Goal: Task Accomplishment & Management: Use online tool/utility

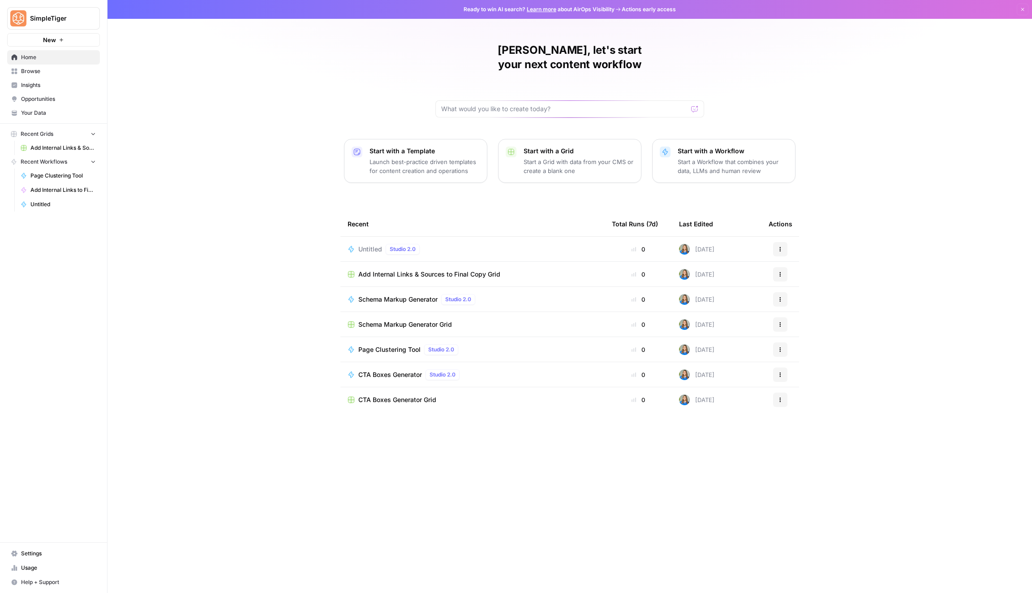
click at [51, 70] on span "Browse" at bounding box center [58, 71] width 75 height 8
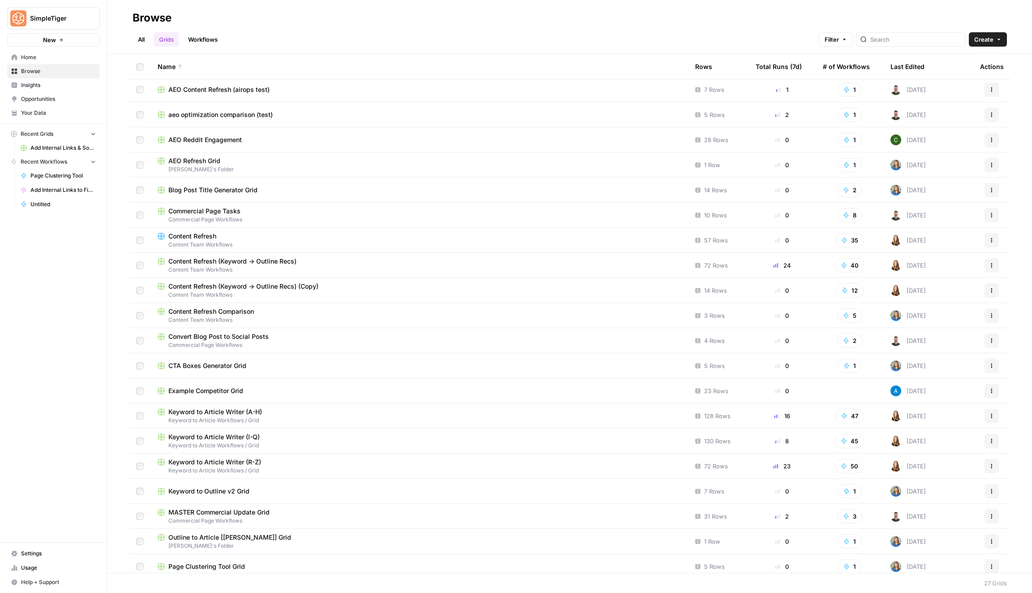
scroll to position [103, 0]
click at [256, 466] on span "Keyword to Article Workflows / Grid" at bounding box center [419, 470] width 523 height 8
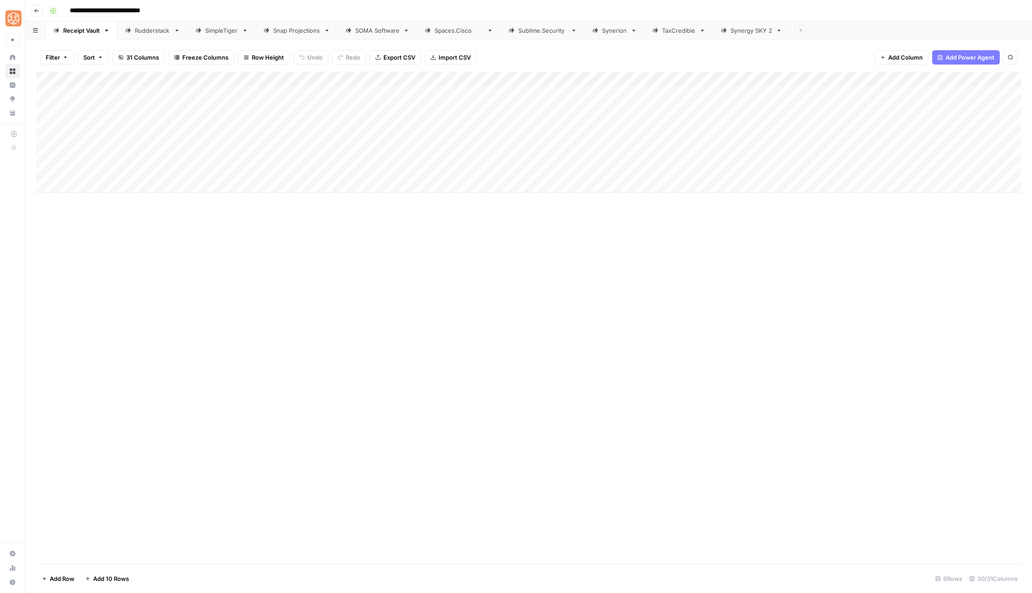
click at [211, 29] on div "SimpleTiger" at bounding box center [221, 30] width 33 height 9
click at [164, 124] on div "Add Column" at bounding box center [528, 102] width 985 height 60
click at [426, 78] on div "Add Column" at bounding box center [528, 109] width 985 height 75
click at [411, 153] on span "Configure Inputs" at bounding box center [423, 154] width 78 height 9
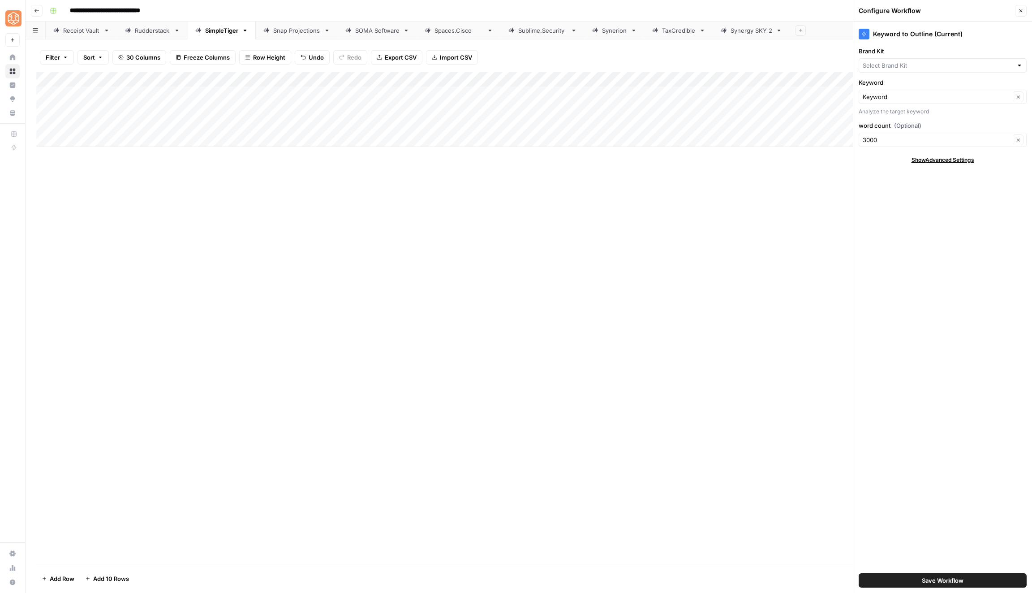
type input "SimpleTiger"
click at [1022, 10] on icon "button" at bounding box center [1021, 10] width 5 height 5
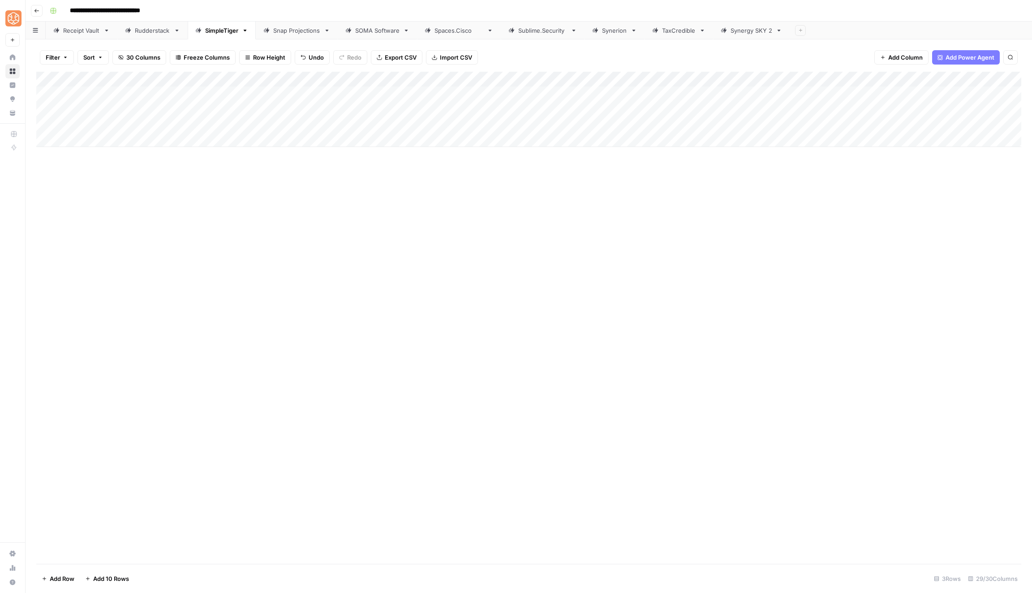
click at [108, 123] on div "Add Column" at bounding box center [528, 109] width 985 height 75
paste textarea "**********"
type textarea "**********"
click at [257, 265] on div "Add Column" at bounding box center [528, 318] width 985 height 492
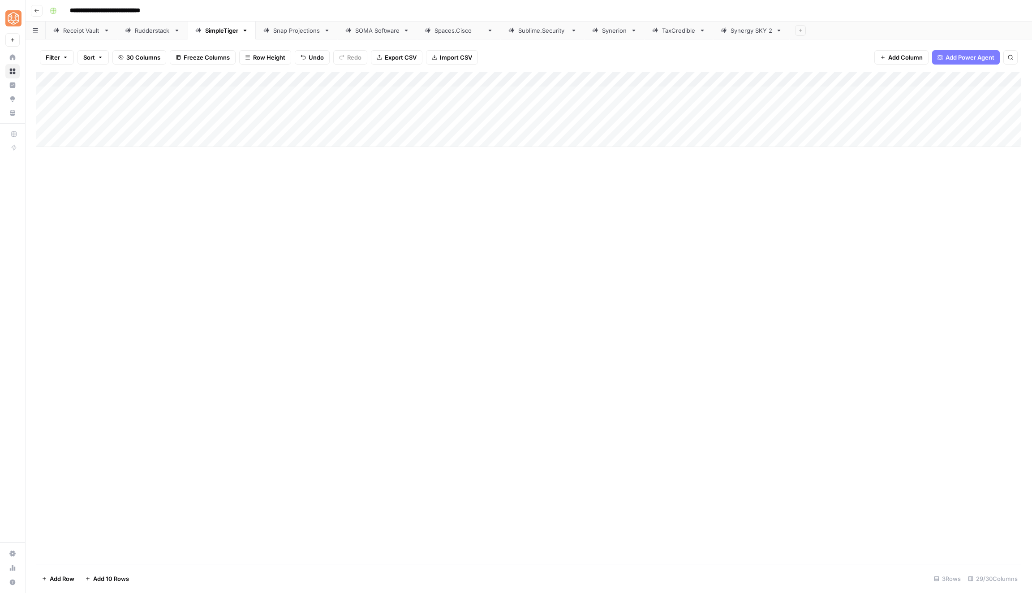
click at [257, 132] on div "Add Column" at bounding box center [528, 109] width 985 height 75
click at [257, 124] on div "Add Column" at bounding box center [528, 117] width 985 height 91
click at [246, 190] on button "2nd person" at bounding box center [239, 191] width 39 height 11
click at [393, 121] on div "Add Column" at bounding box center [528, 117] width 985 height 91
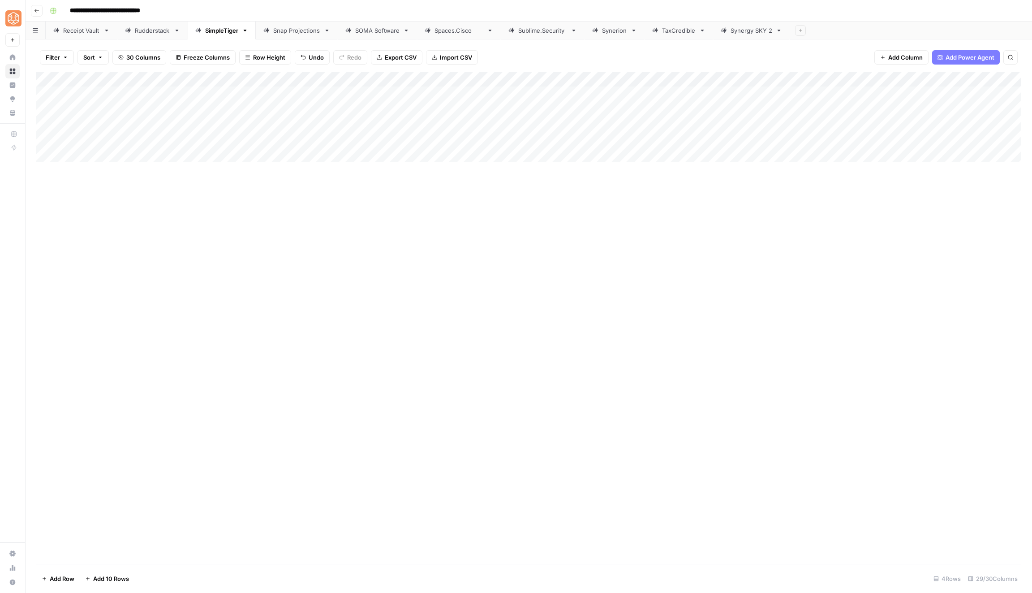
click at [435, 123] on div "Add Column" at bounding box center [528, 117] width 985 height 91
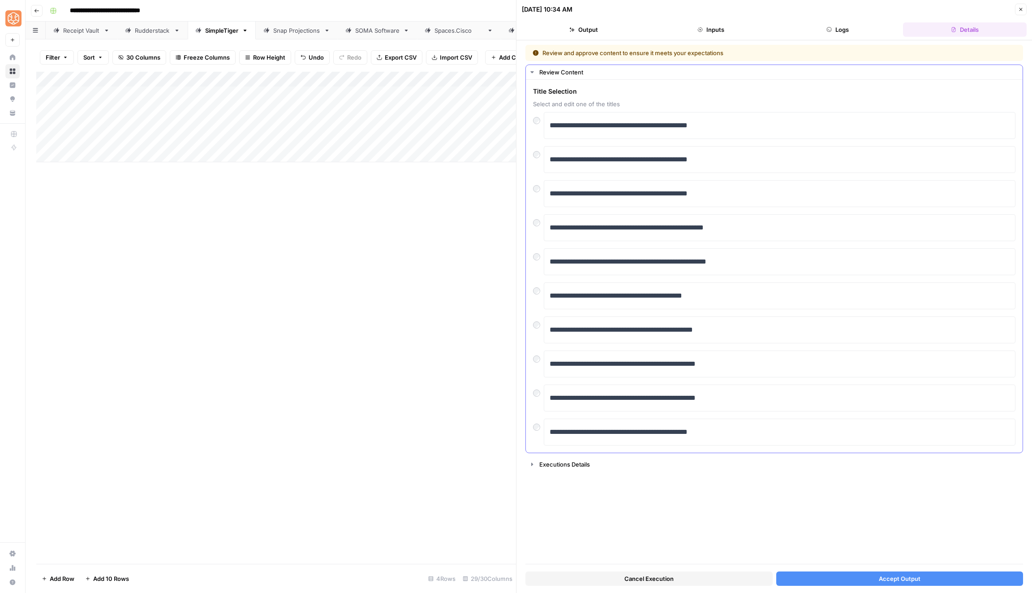
click at [542, 121] on div at bounding box center [538, 118] width 11 height 13
click at [819, 574] on button "Accept Output" at bounding box center [900, 578] width 247 height 14
